Goal: Task Accomplishment & Management: Manage account settings

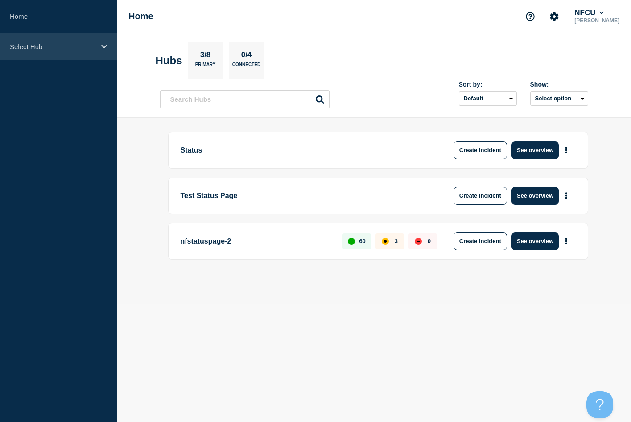
click at [95, 44] on p "Select Hub" at bounding box center [53, 47] width 86 height 8
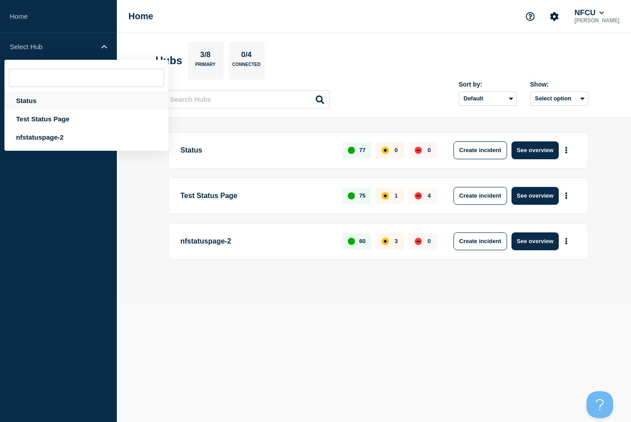
click at [29, 99] on div "Status" at bounding box center [86, 100] width 164 height 18
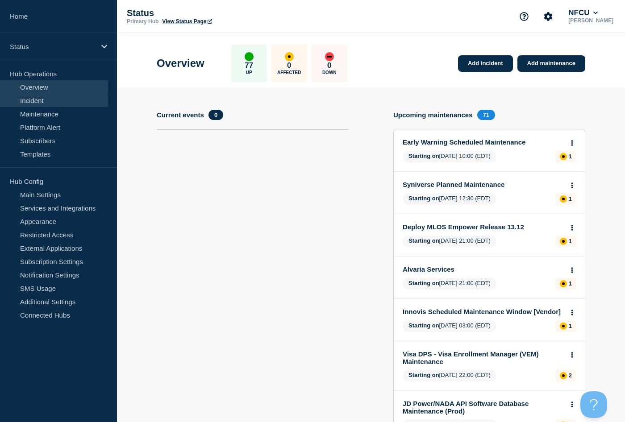
click at [30, 96] on link "Incident" at bounding box center [54, 100] width 108 height 13
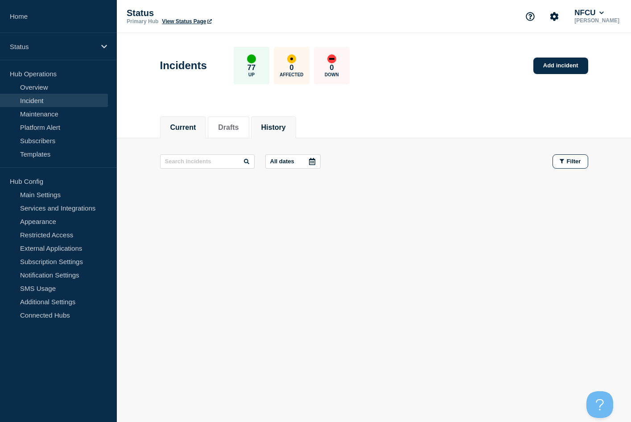
click at [286, 129] on button "History" at bounding box center [273, 128] width 25 height 8
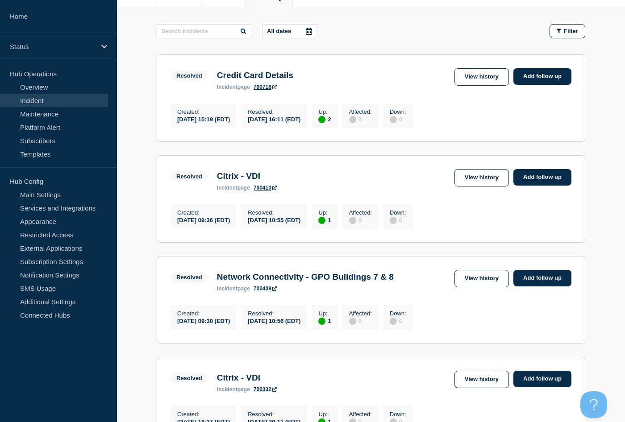
scroll to position [134, 0]
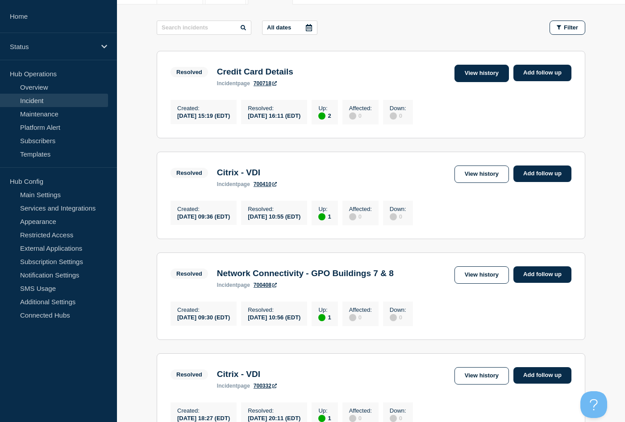
click at [495, 79] on link "View history" at bounding box center [481, 73] width 54 height 17
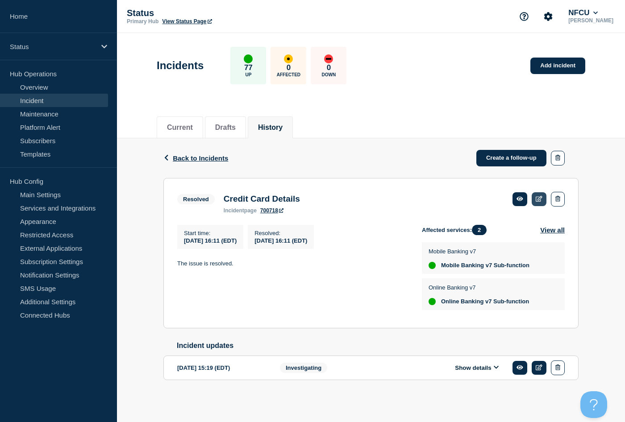
click at [539, 199] on icon at bounding box center [538, 199] width 7 height 6
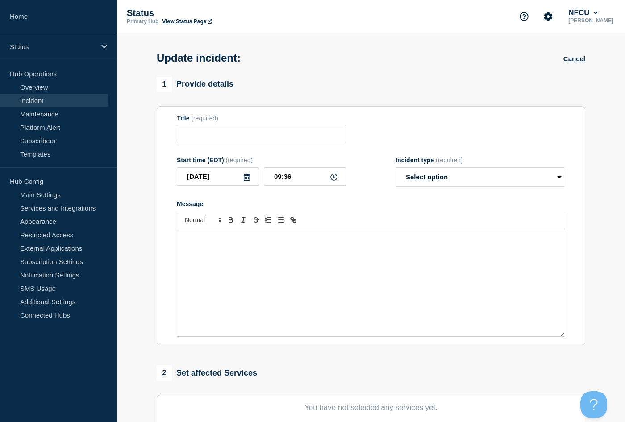
type input "Credit Card Details"
type input "[DATE]"
type input "16:11"
select select "resolved"
radio input "false"
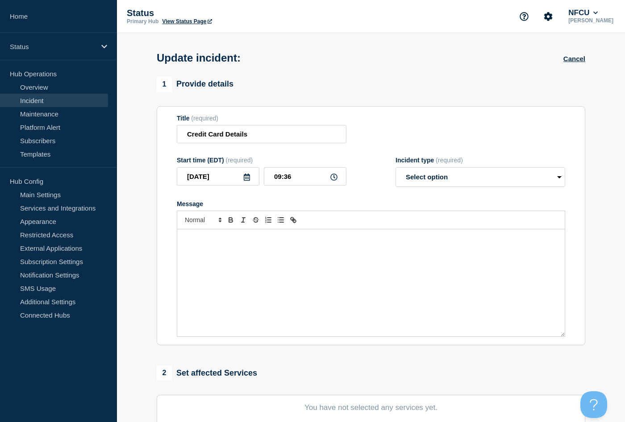
radio input "true"
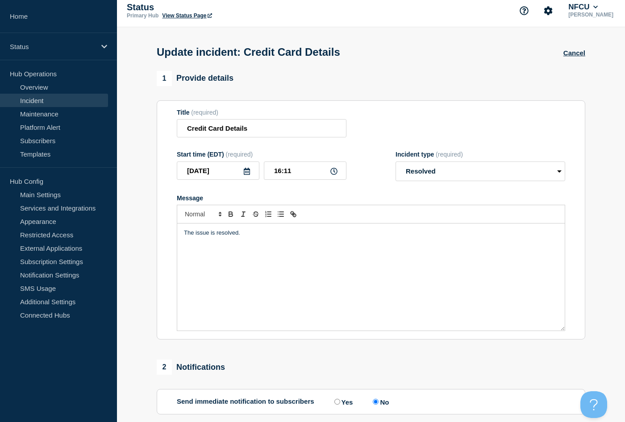
scroll to position [74, 0]
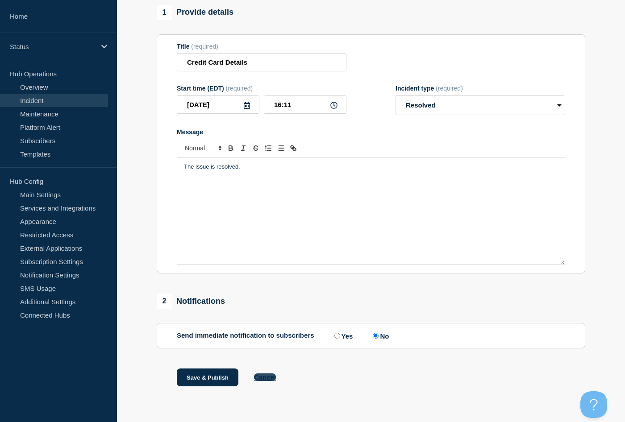
click at [269, 377] on button "Cancel" at bounding box center [265, 377] width 22 height 8
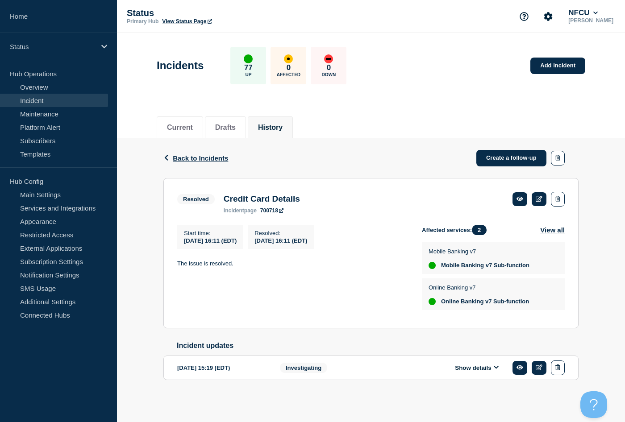
click at [279, 130] on button "History" at bounding box center [270, 128] width 25 height 8
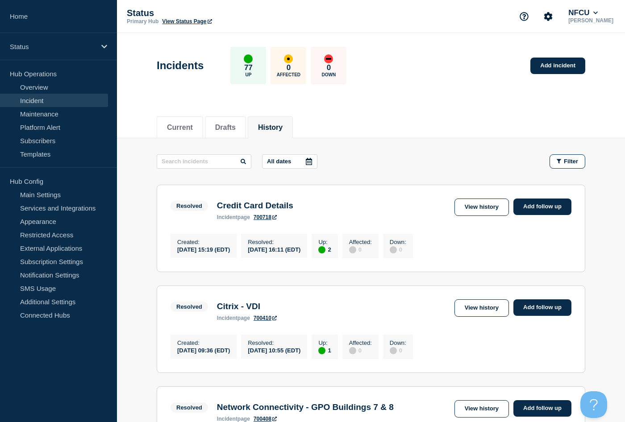
click at [607, 91] on header "Incidents 77 Up 0 Affected 0 Down Add incident" at bounding box center [371, 70] width 508 height 75
